Goal: Task Accomplishment & Management: Complete application form

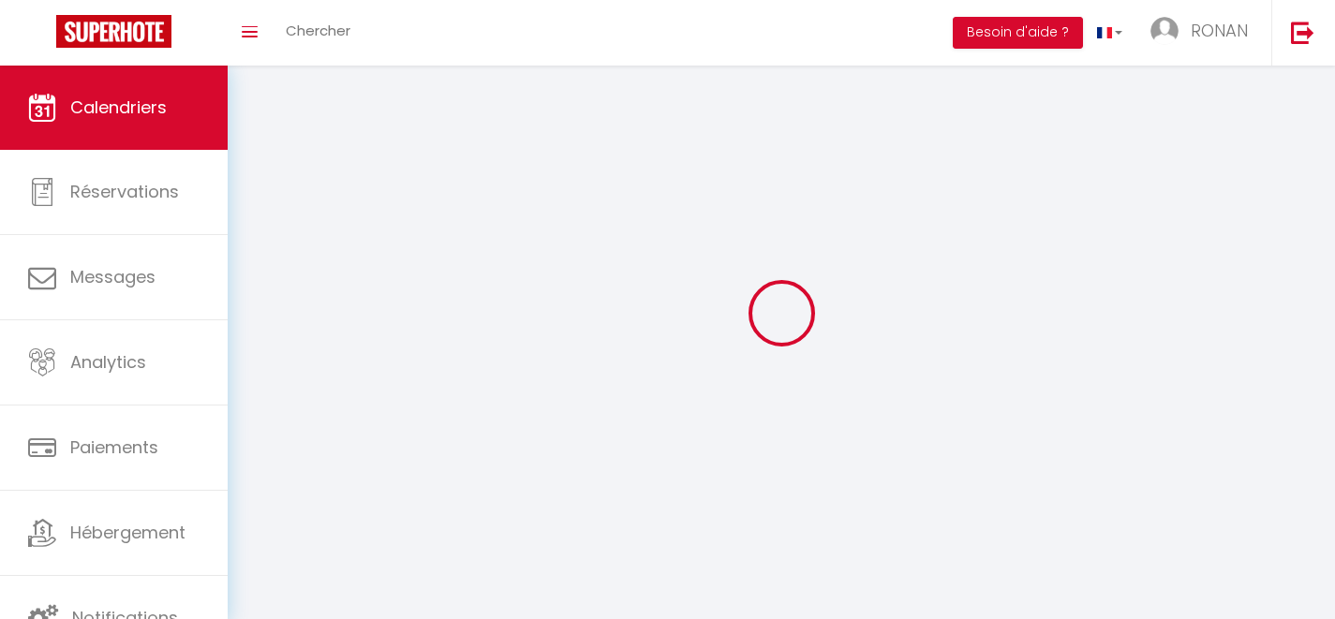
select select
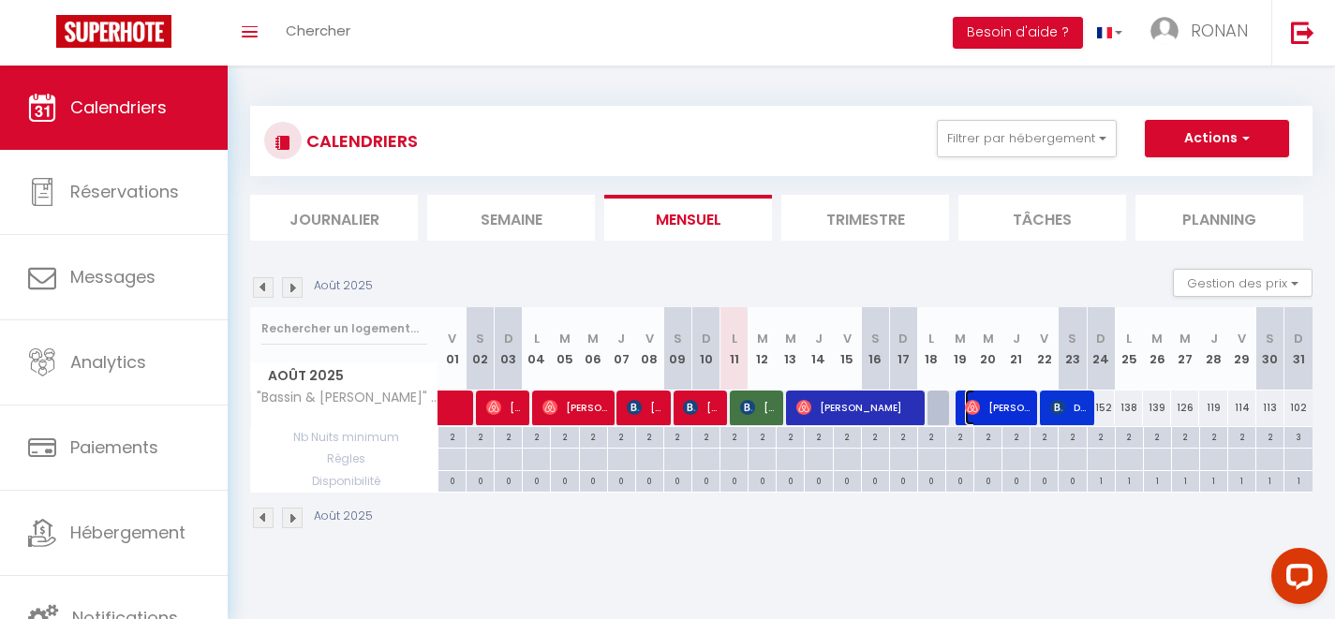
click at [975, 414] on img at bounding box center [972, 407] width 15 height 15
select select "OK"
select select "0"
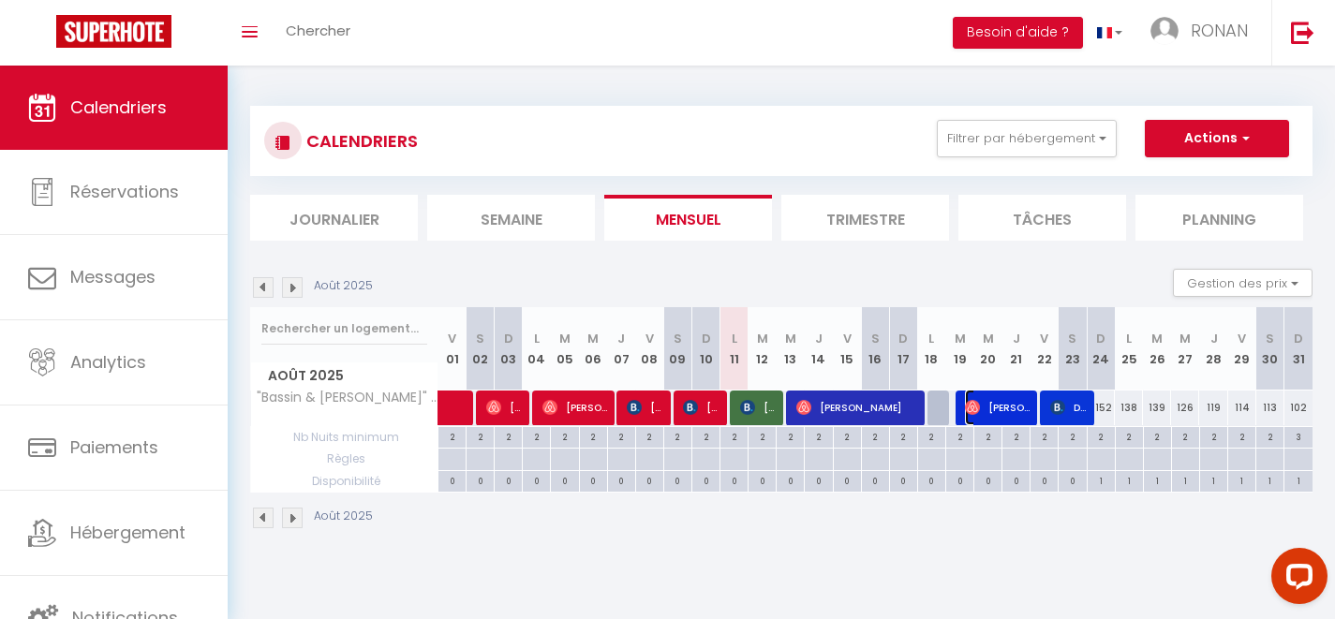
select select "1"
select select
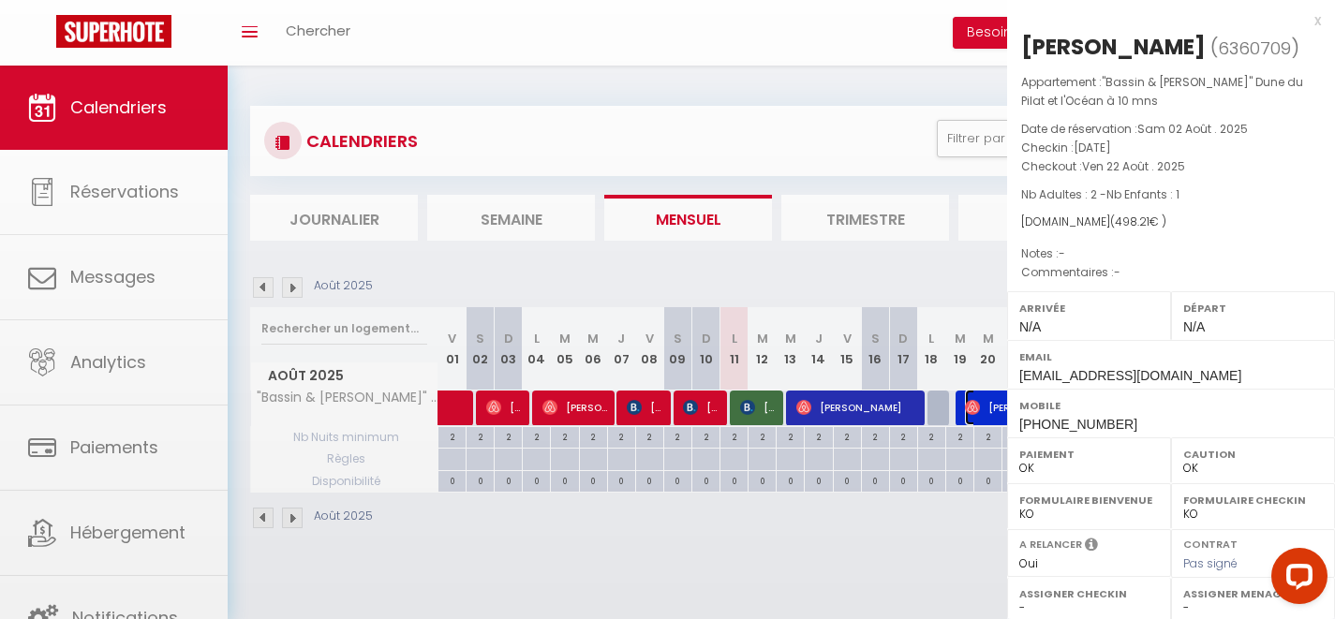
select select "48639"
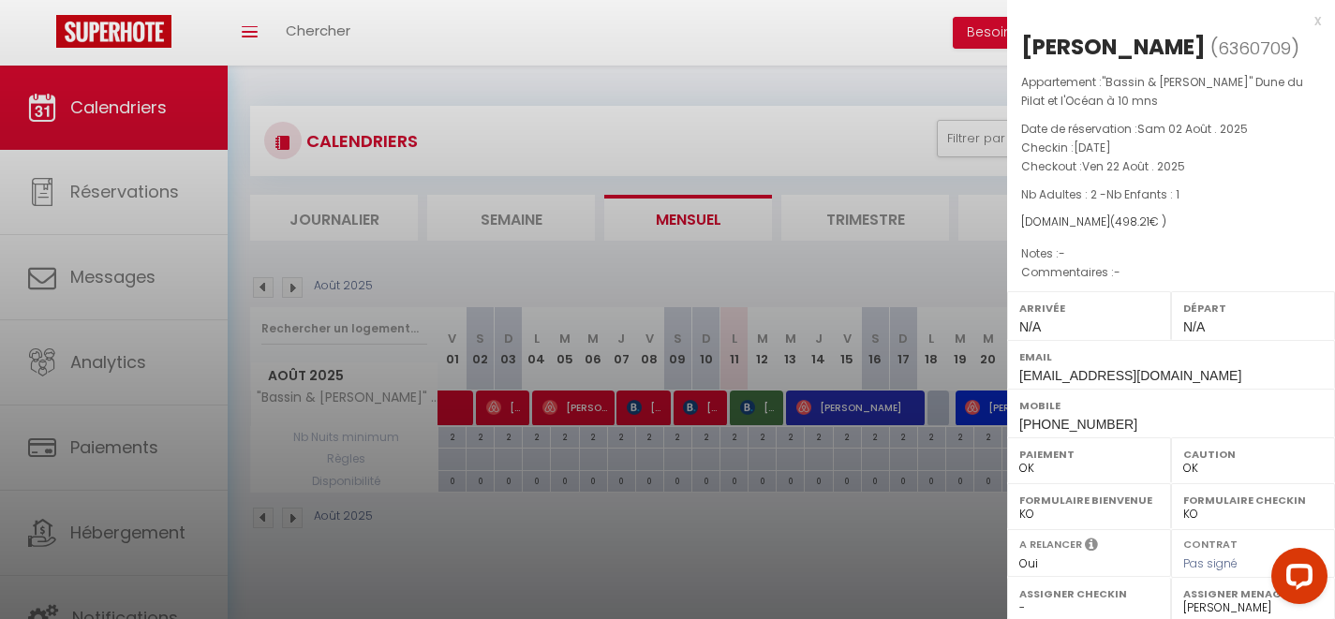
click at [902, 526] on div at bounding box center [667, 309] width 1335 height 619
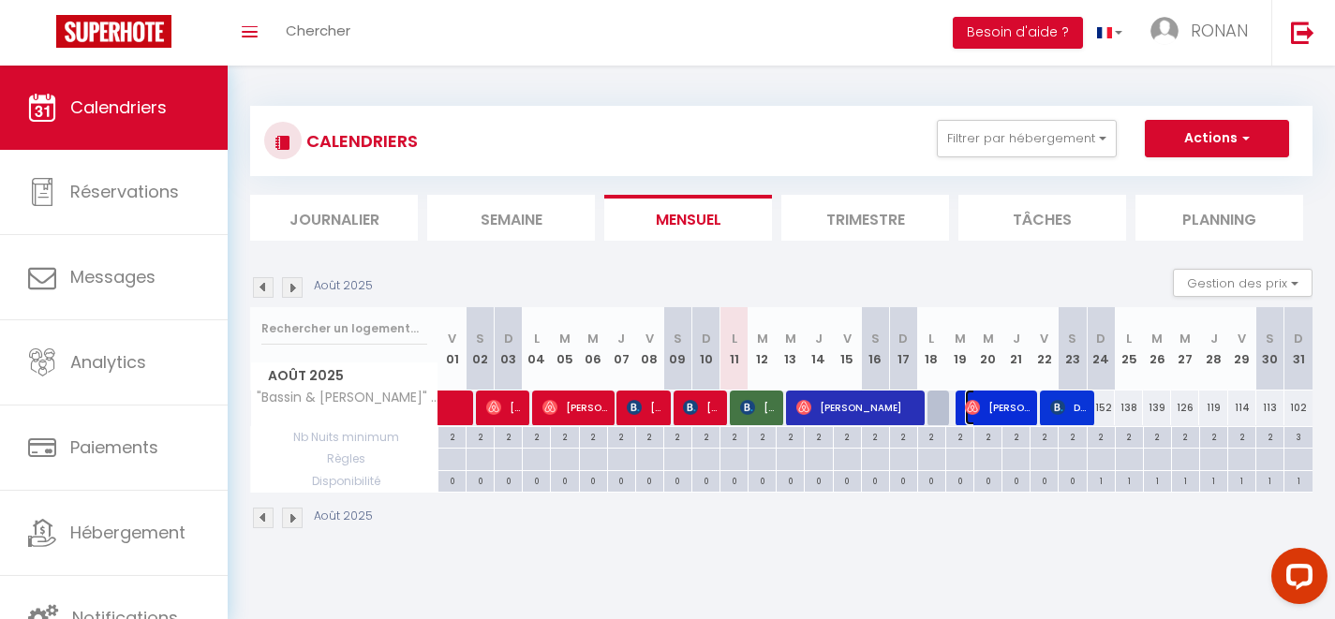
click at [1011, 412] on span "[PERSON_NAME]" at bounding box center [998, 408] width 66 height 36
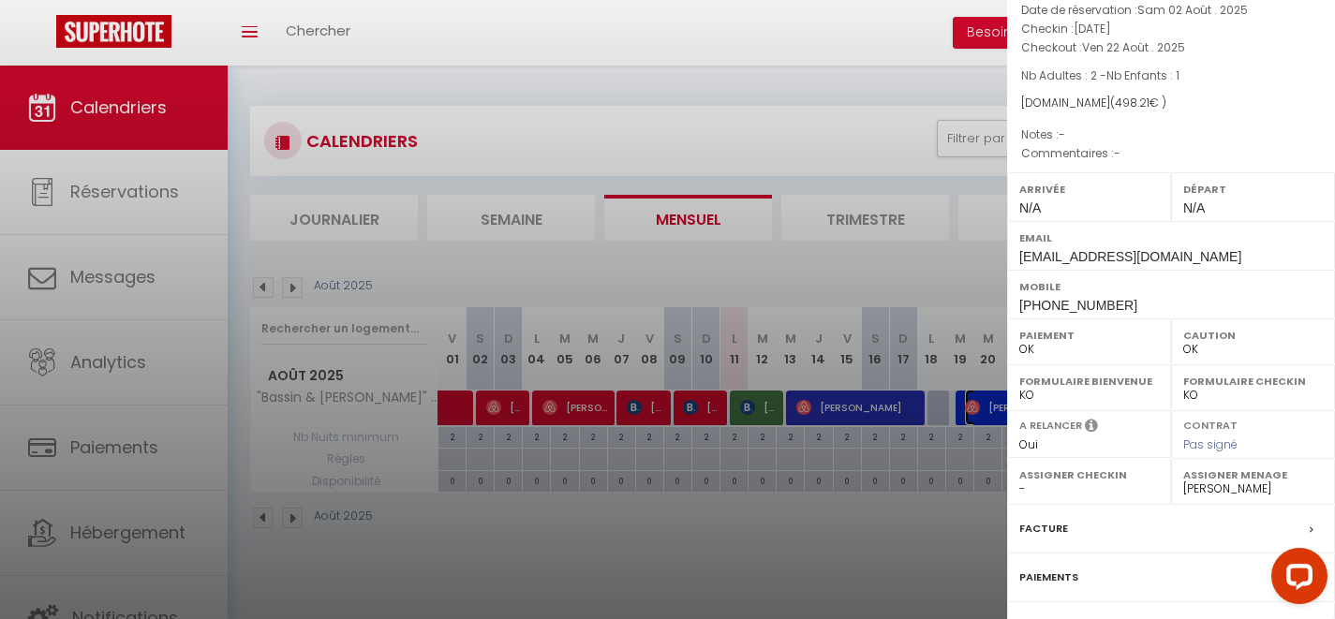
scroll to position [109, 0]
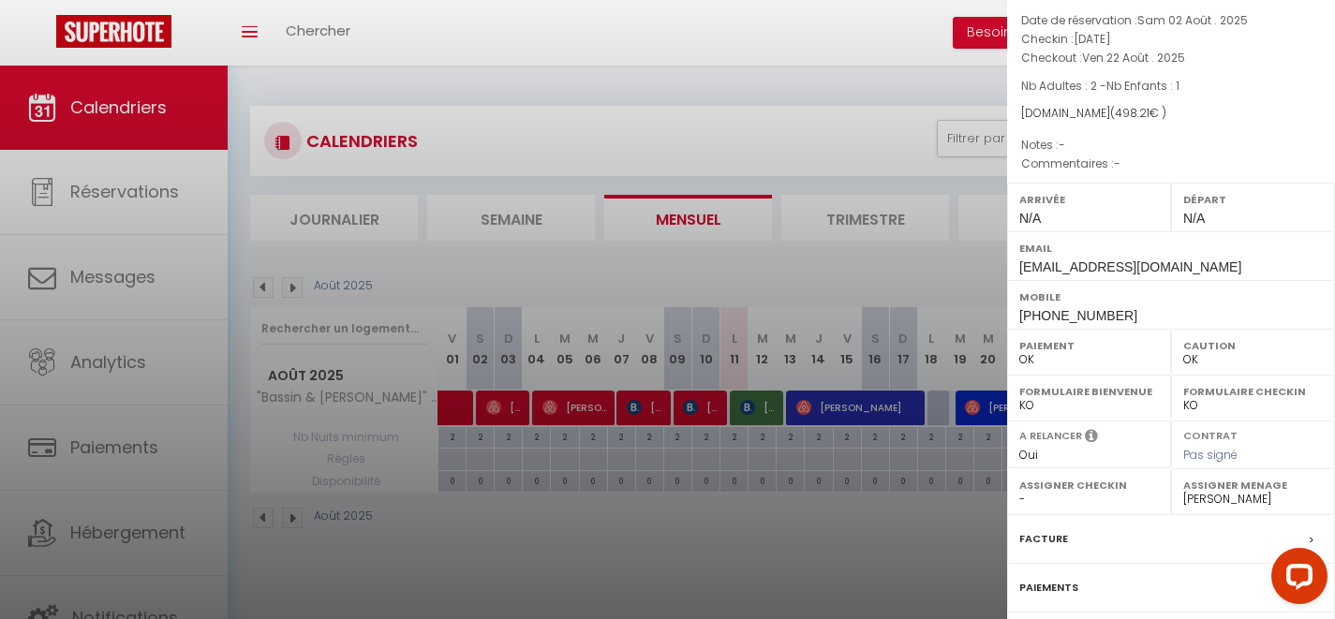
click at [913, 540] on div at bounding box center [667, 309] width 1335 height 619
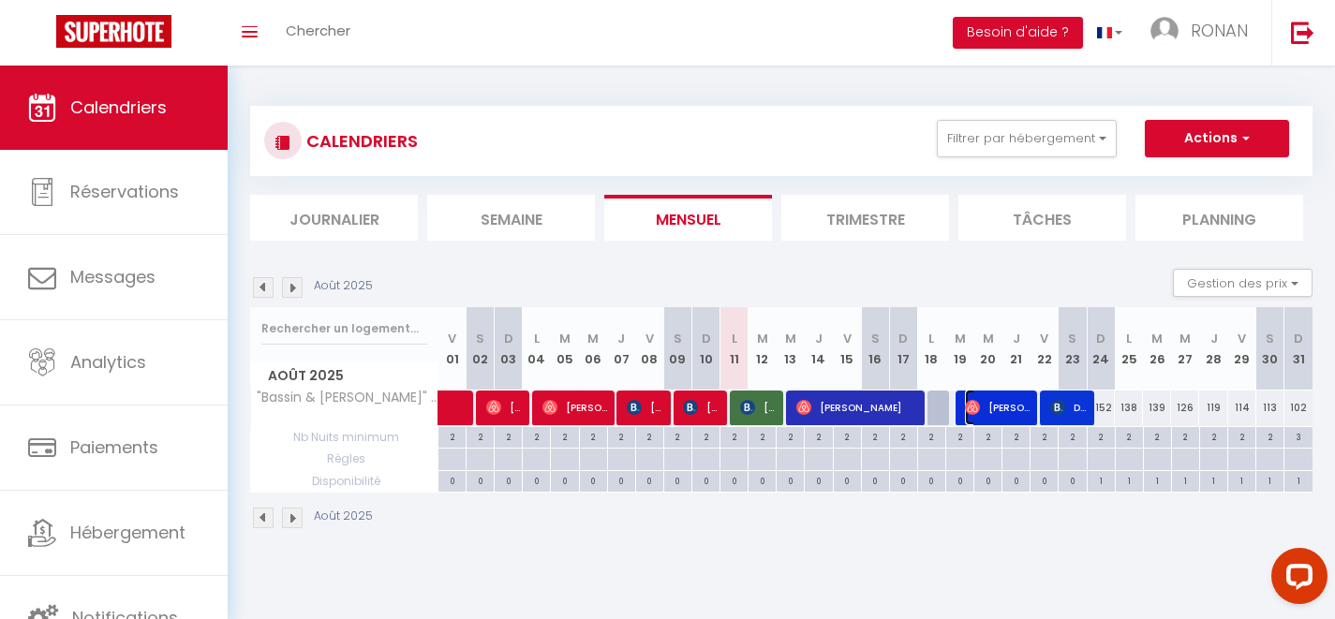
click at [987, 402] on span "[PERSON_NAME]" at bounding box center [998, 408] width 66 height 36
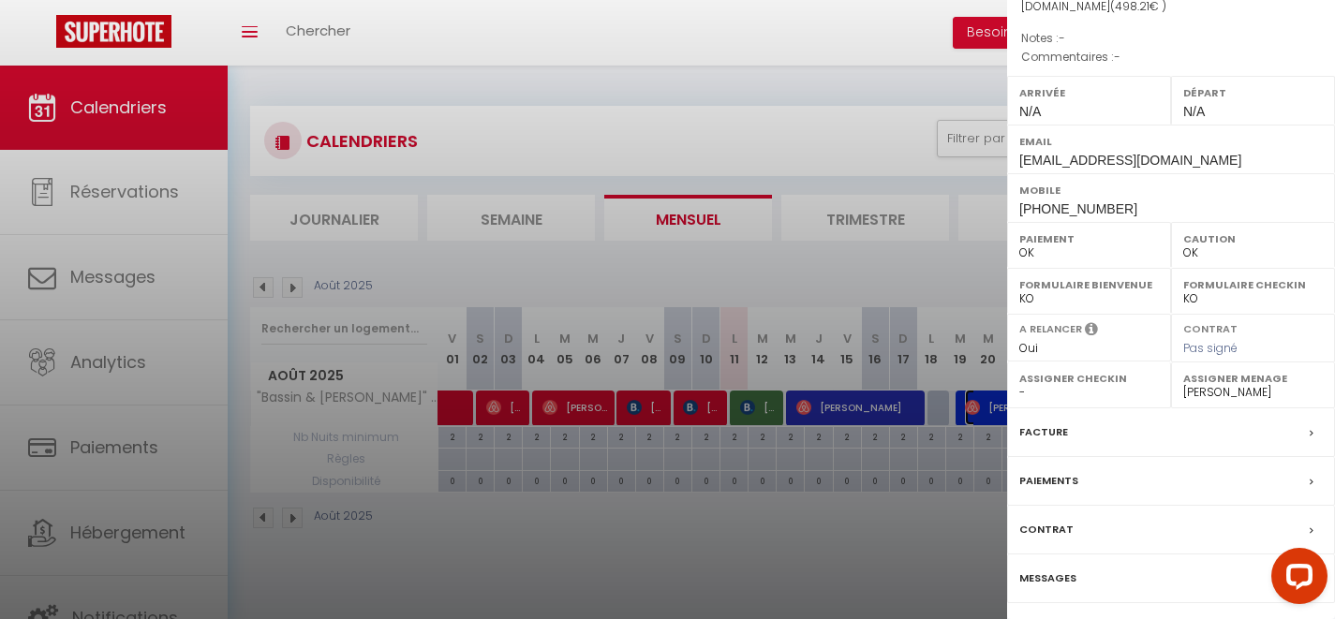
scroll to position [273, 0]
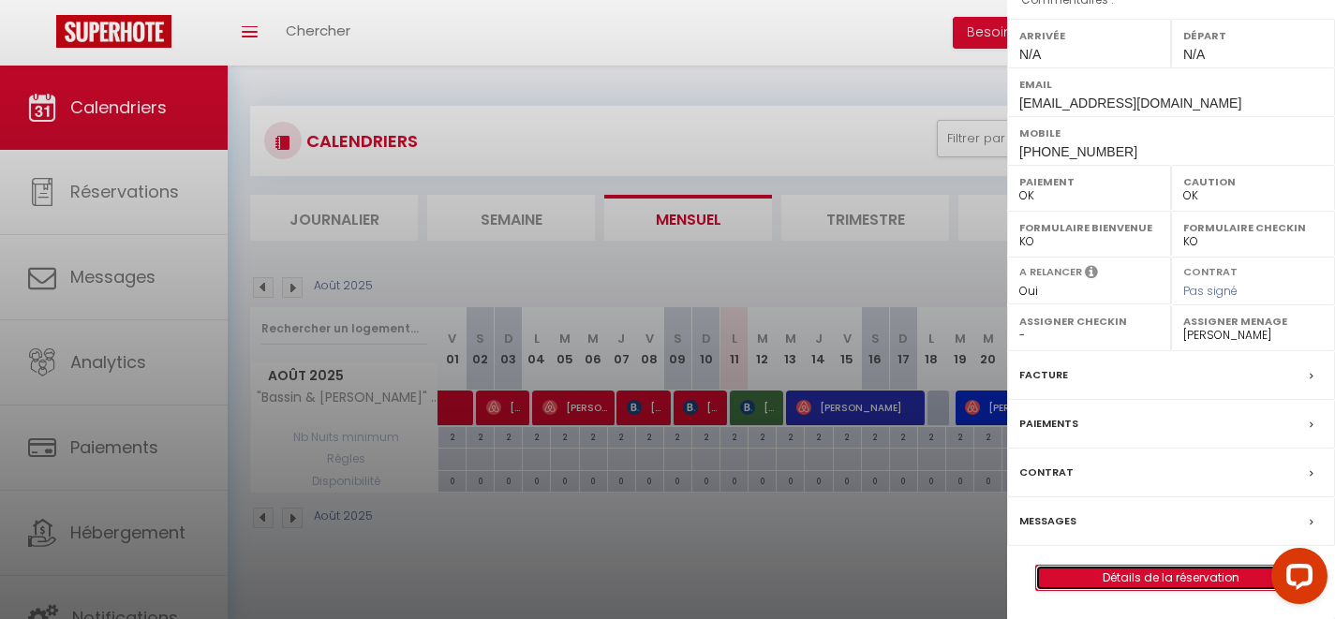
click at [1122, 580] on link "Détails de la réservation" at bounding box center [1171, 578] width 270 height 24
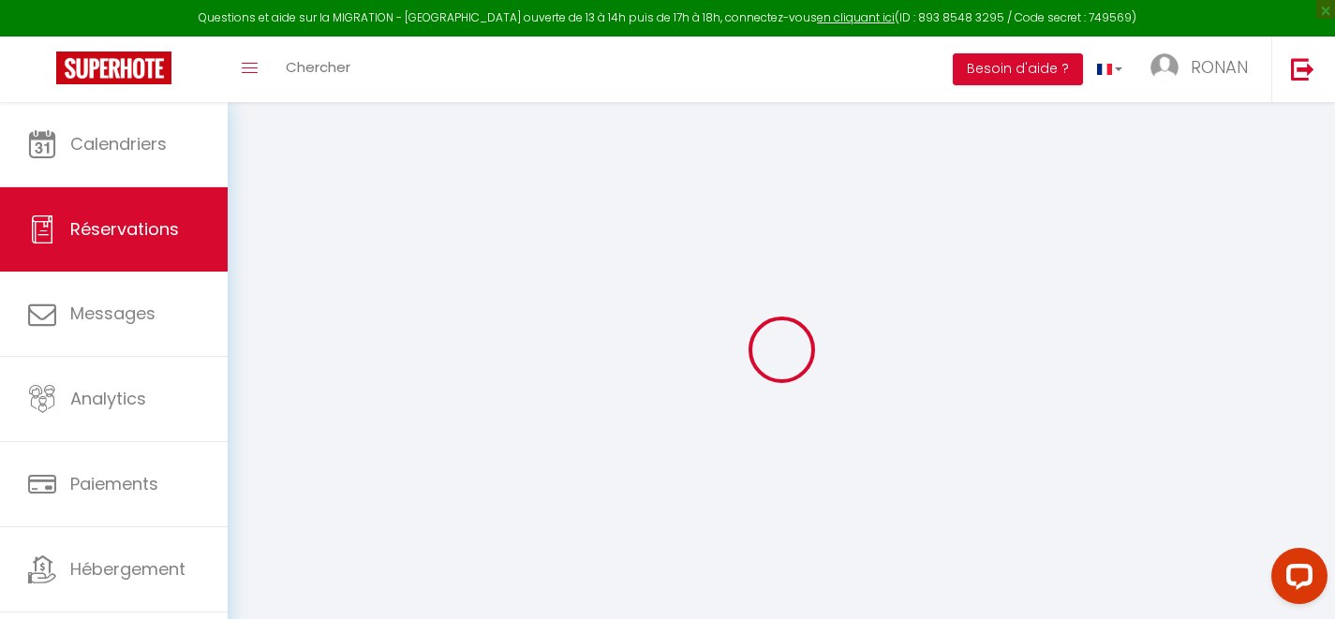
type input "[PERSON_NAME]"
type input "Buogo"
type input "[EMAIL_ADDRESS][DOMAIN_NAME]"
type input "[PHONE_NUMBER]"
select select
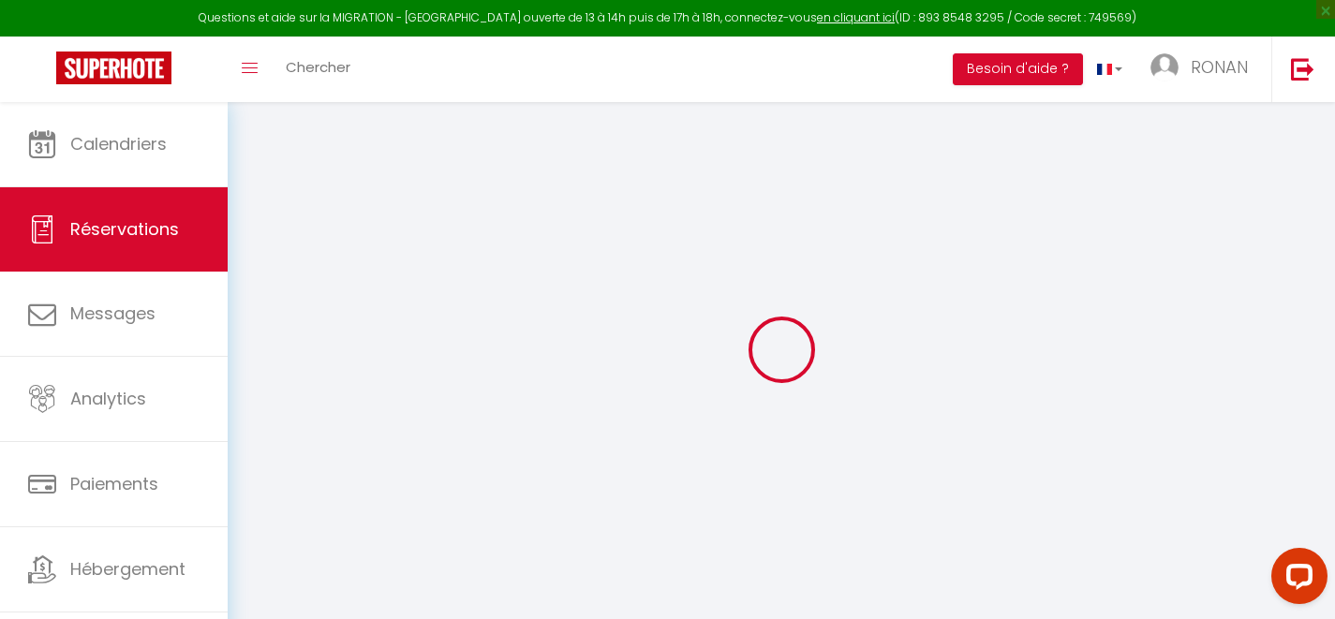
type input "85.86"
select select "71608"
select select "1"
select select
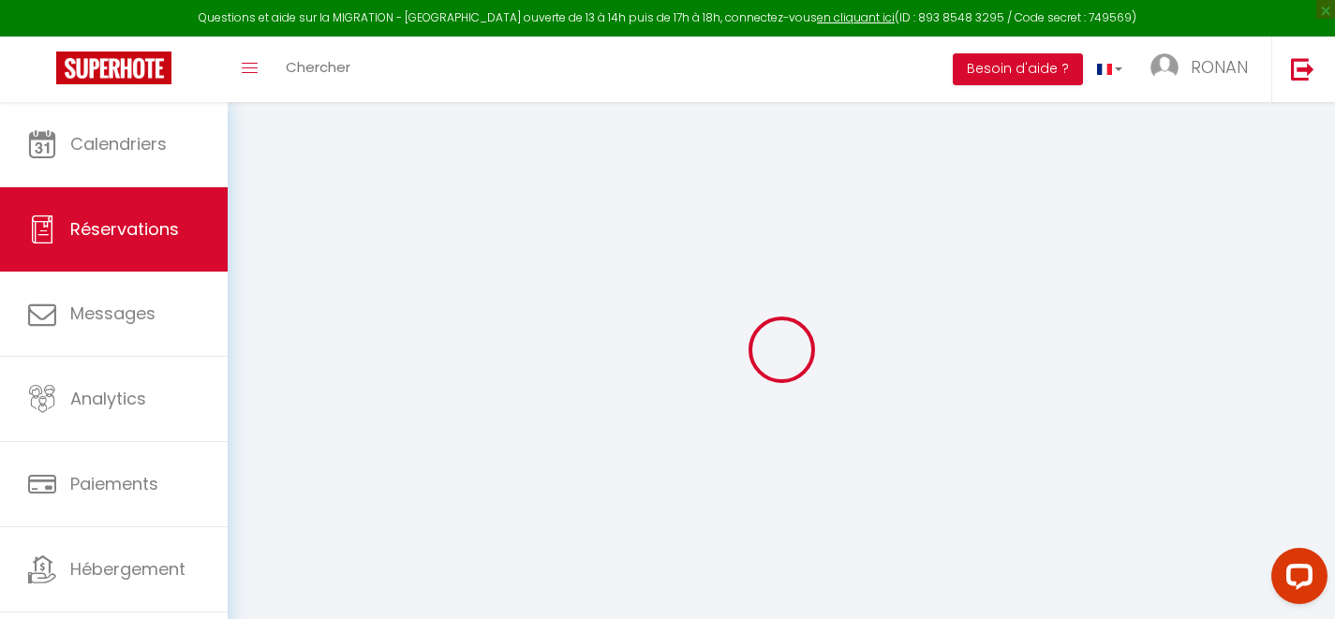
type input "2"
type input "1"
select select "12"
select select
type input "442"
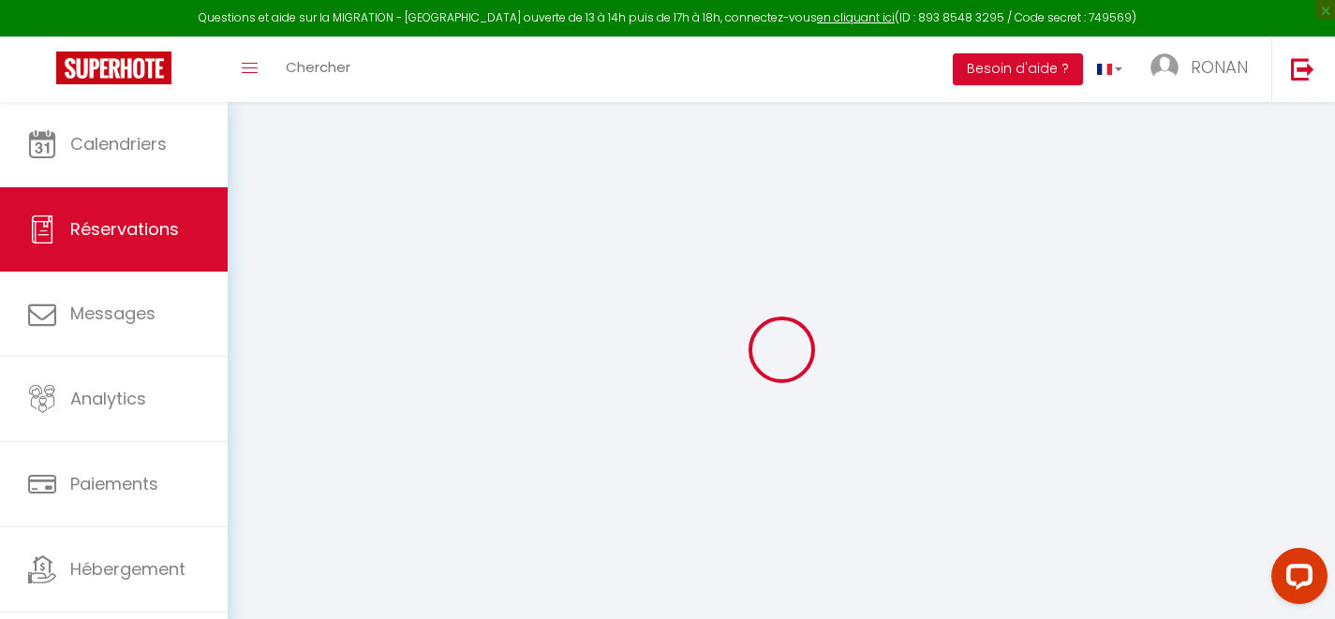
checkbox input "false"
type input "0"
select select "1"
type input "0"
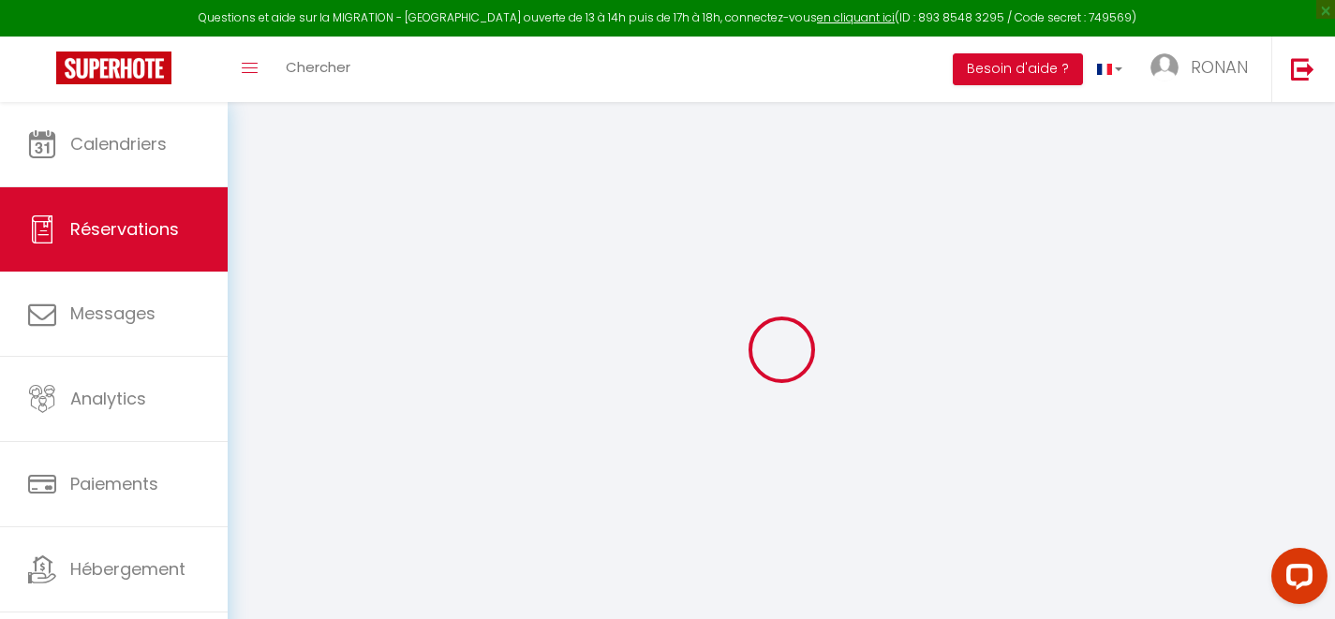
type input "0"
select select
select select "15"
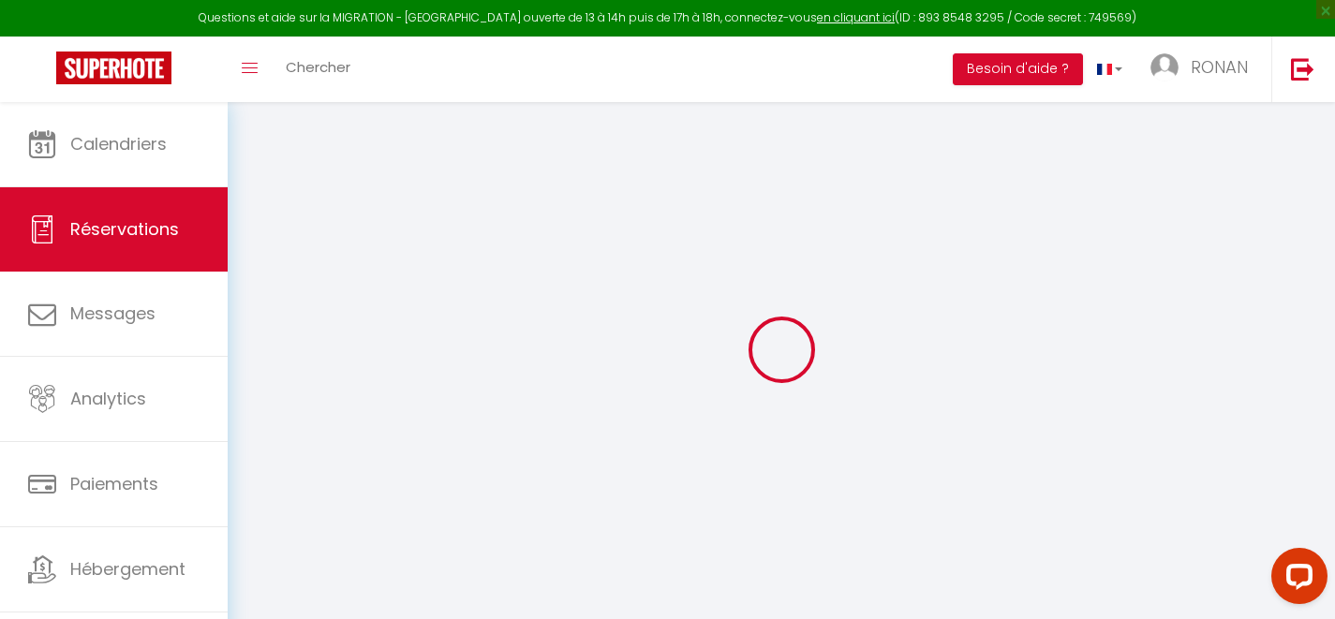
checkbox input "false"
select select
checkbox input "false"
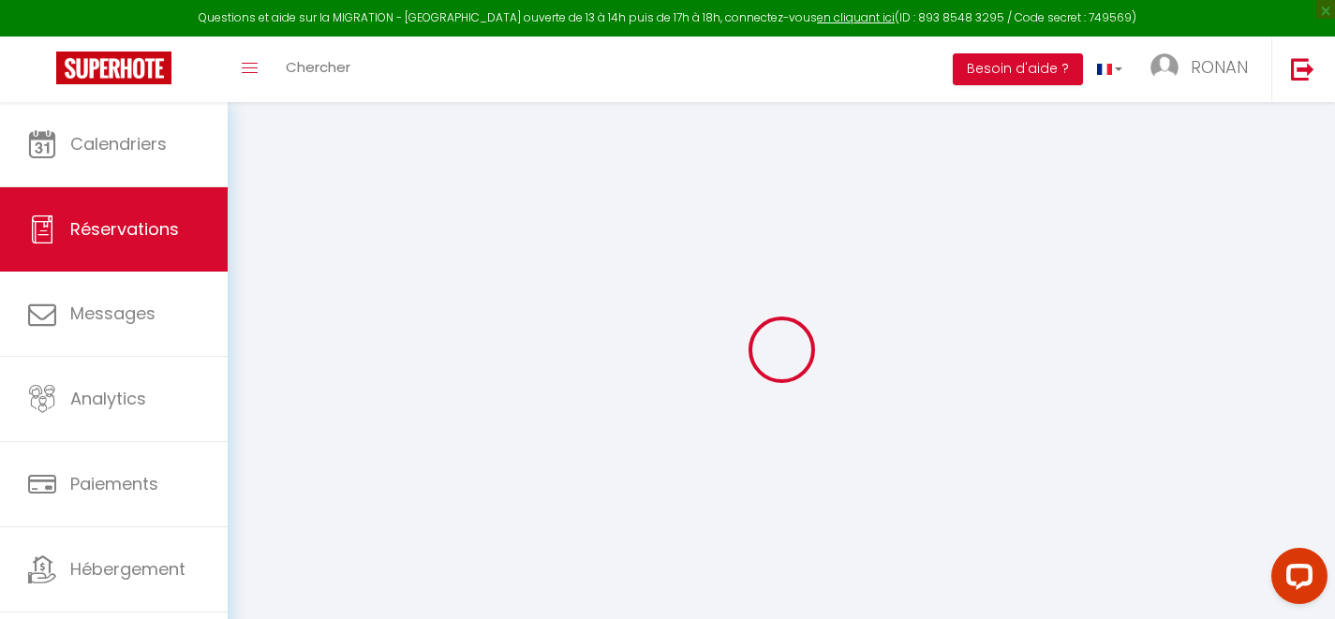
select select
checkbox input "false"
select select
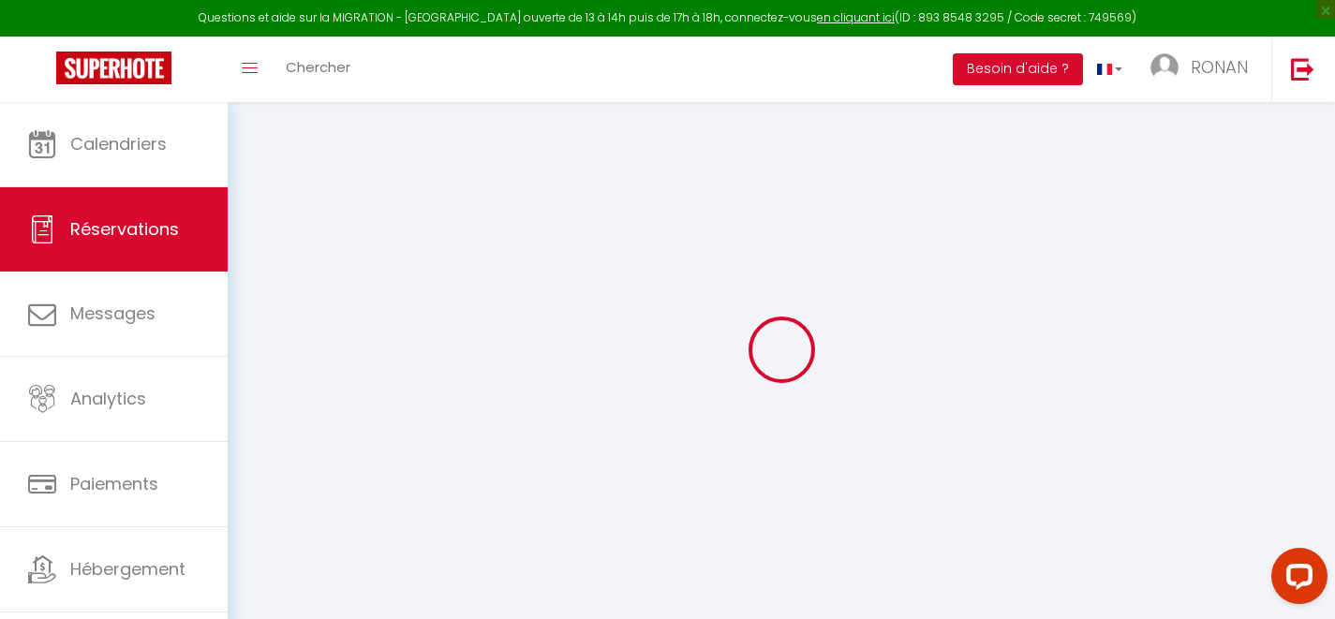
type input "35"
type input "21.21"
select select
checkbox input "false"
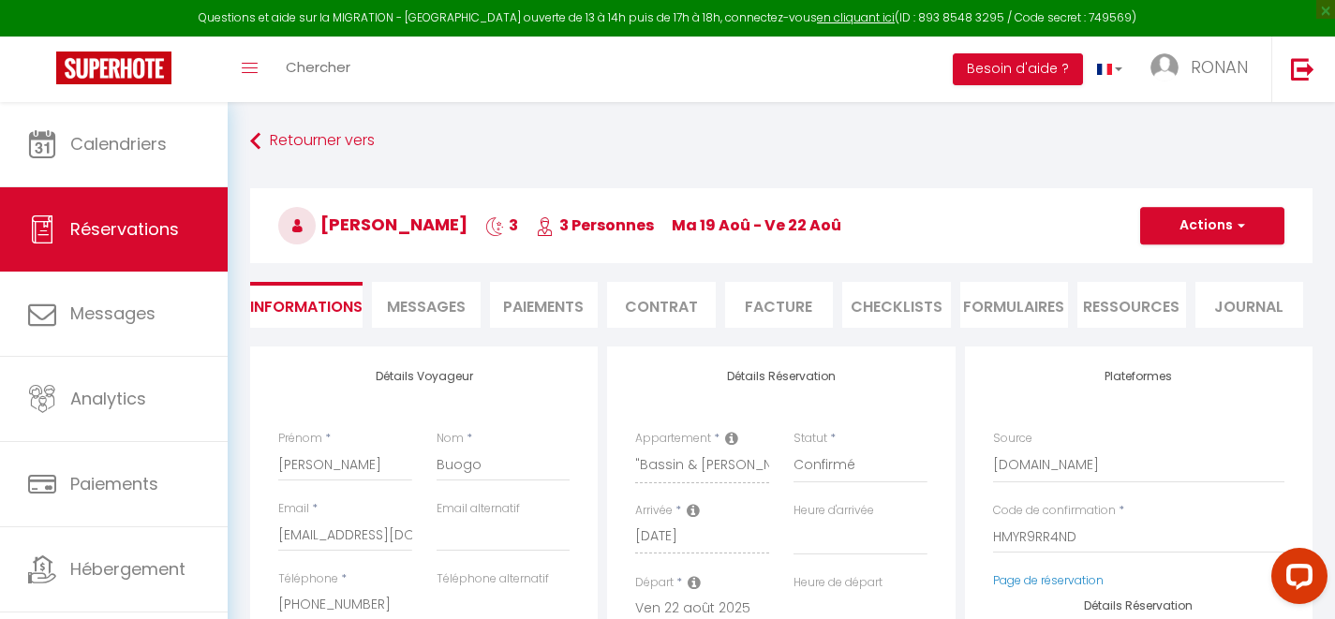
select select
checkbox input "false"
select select
click at [459, 308] on span "Messages" at bounding box center [426, 307] width 79 height 22
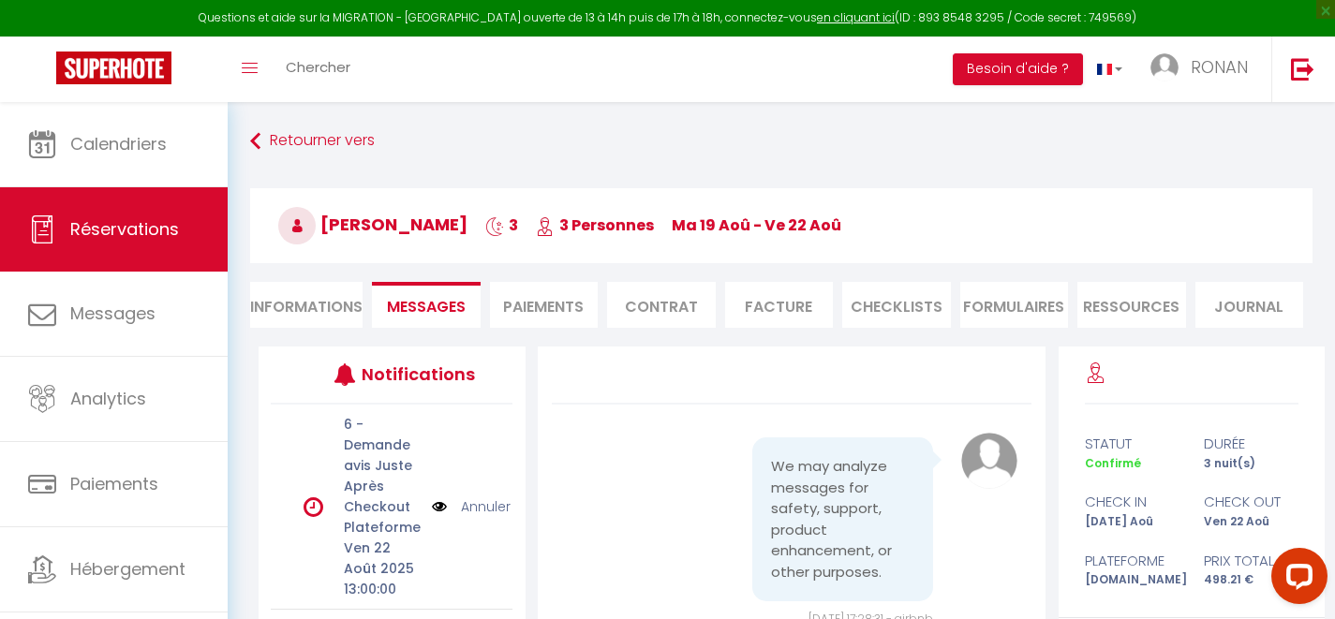
scroll to position [3117, 0]
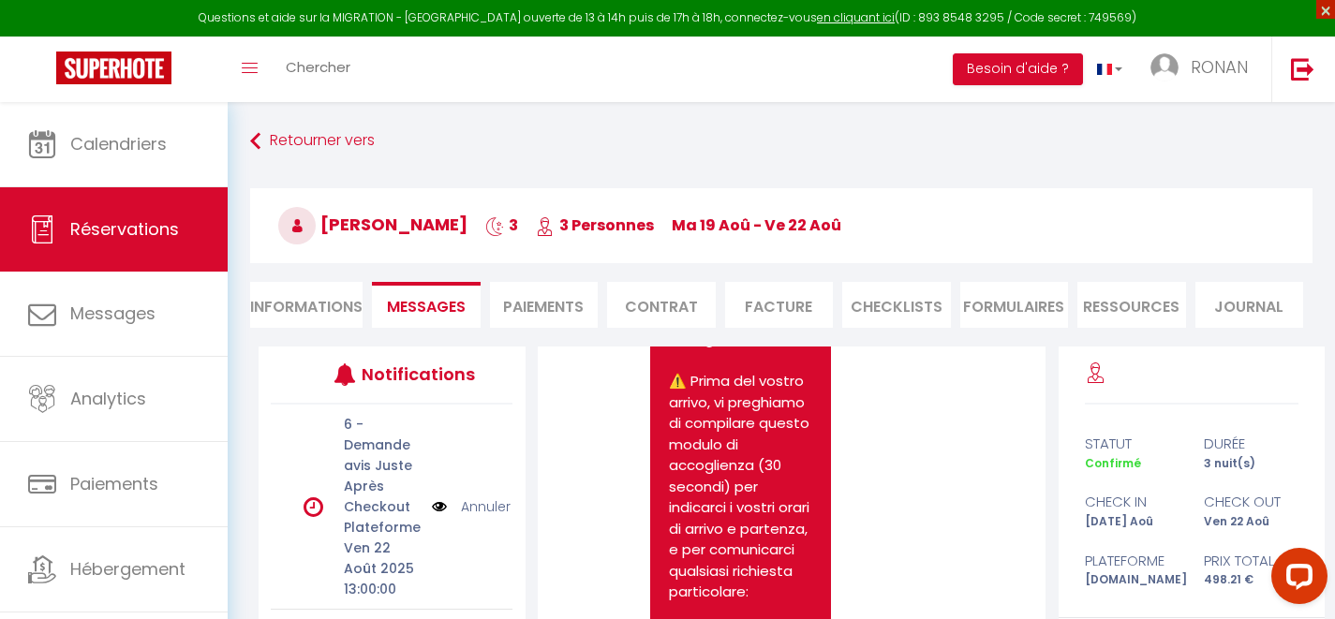
click at [1318, 7] on span "×" at bounding box center [1326, 9] width 19 height 19
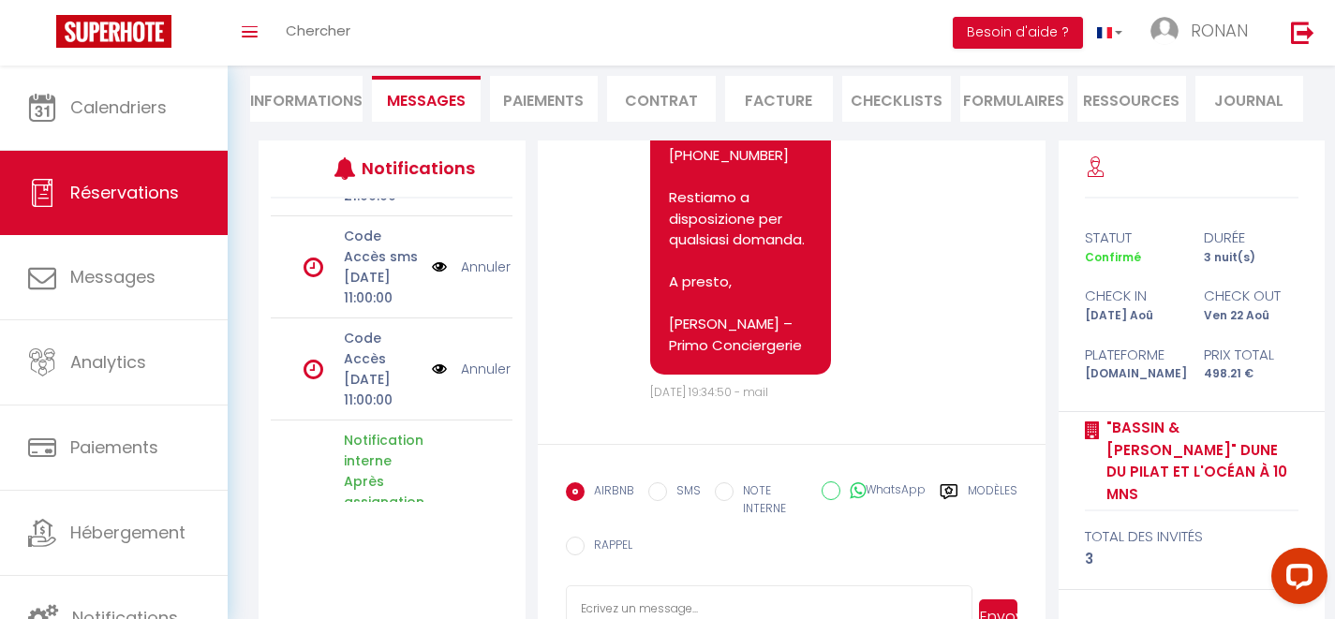
scroll to position [4667, 0]
click at [528, 93] on li "Paiements" at bounding box center [544, 99] width 109 height 46
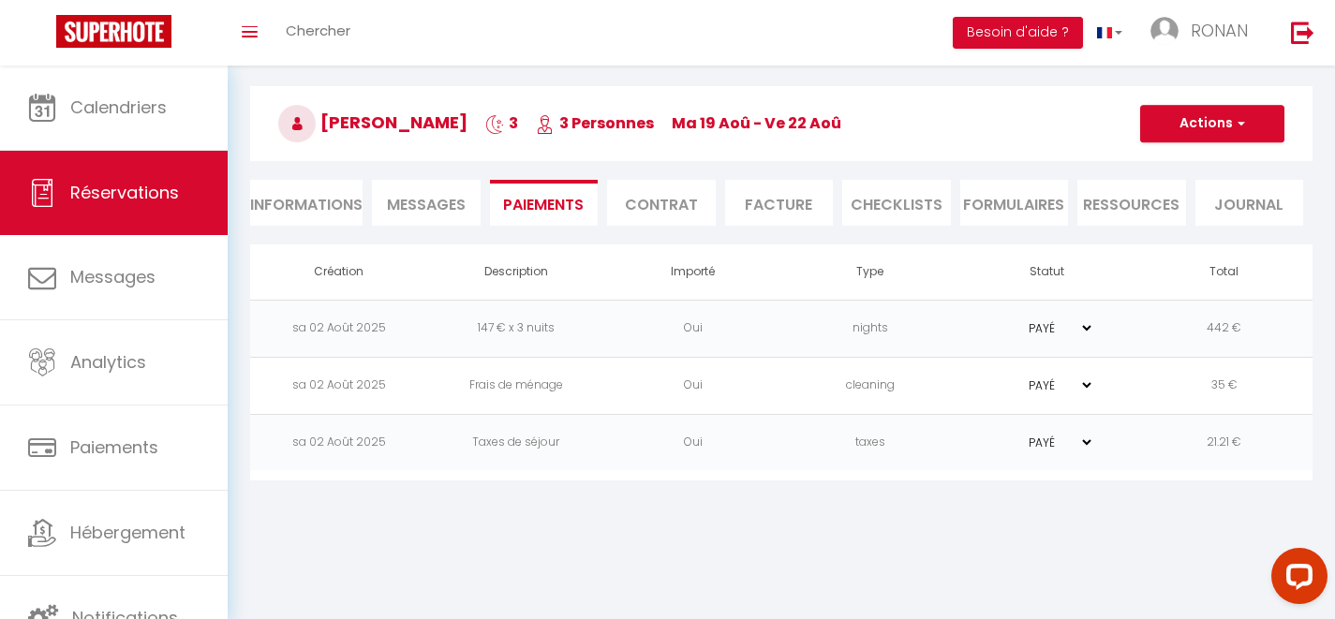
scroll to position [66, 0]
click at [692, 207] on li "Contrat" at bounding box center [661, 203] width 109 height 46
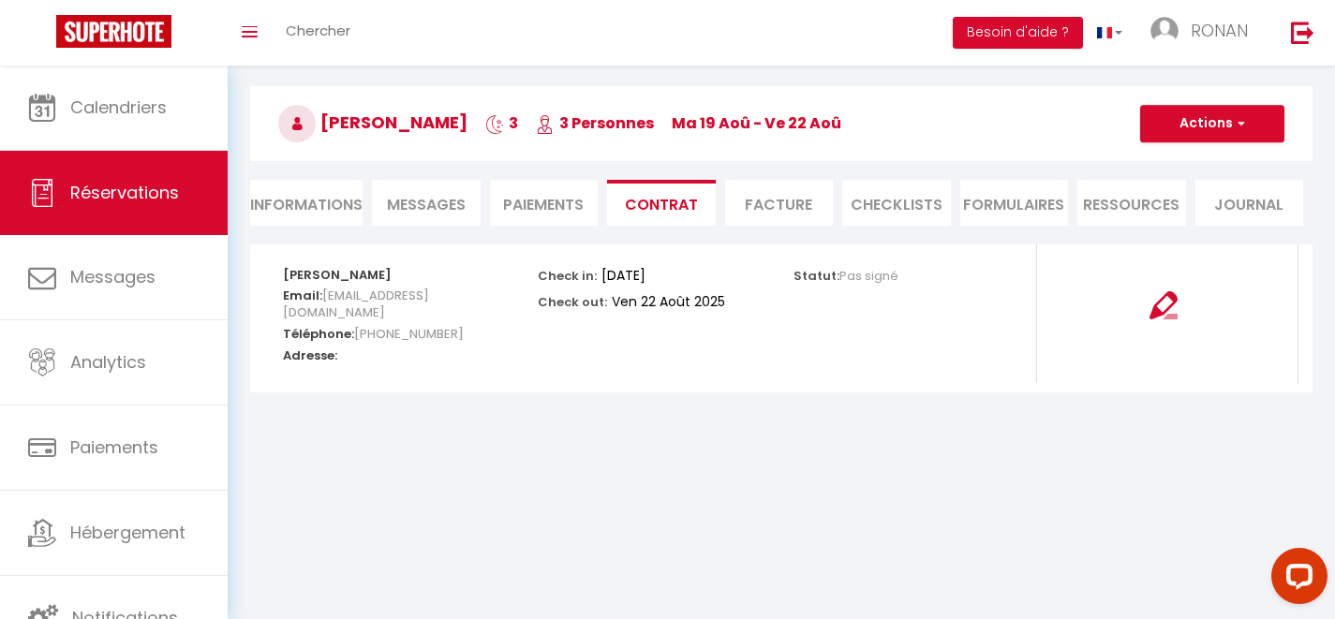
click at [755, 190] on li "Facture" at bounding box center [779, 203] width 109 height 46
